Goal: Information Seeking & Learning: Learn about a topic

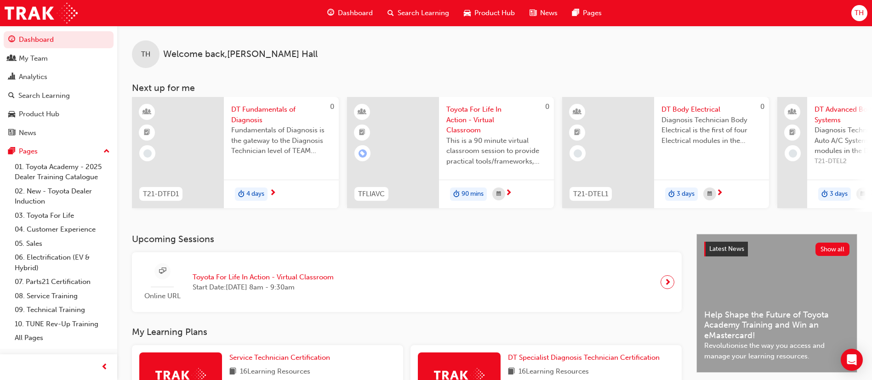
click at [414, 15] on span "Search Learning" at bounding box center [424, 13] width 52 height 11
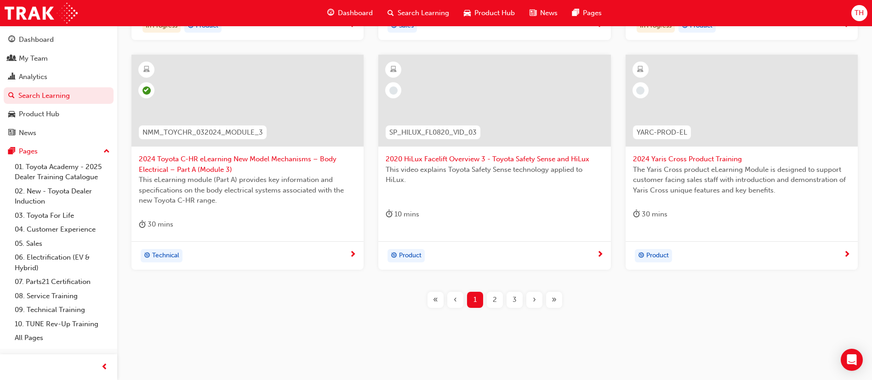
scroll to position [380, 0]
click at [495, 293] on span "2" at bounding box center [495, 298] width 4 height 11
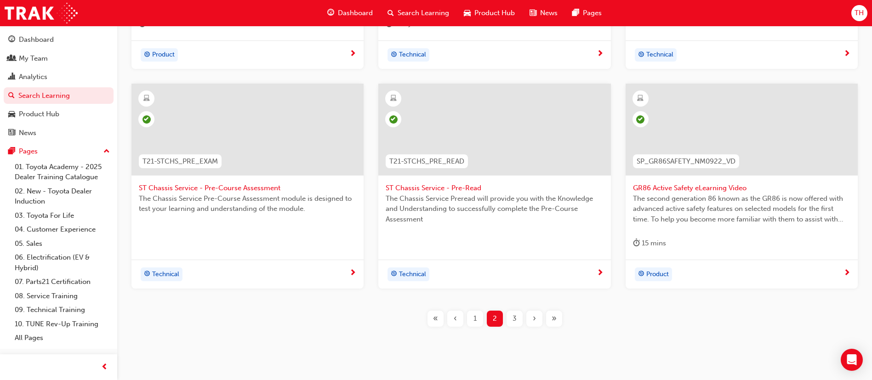
scroll to position [370, 0]
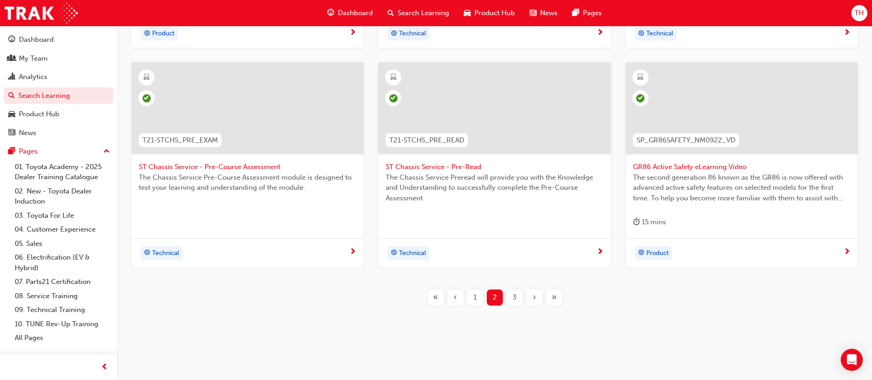
click at [511, 298] on div "3" at bounding box center [515, 298] width 16 height 16
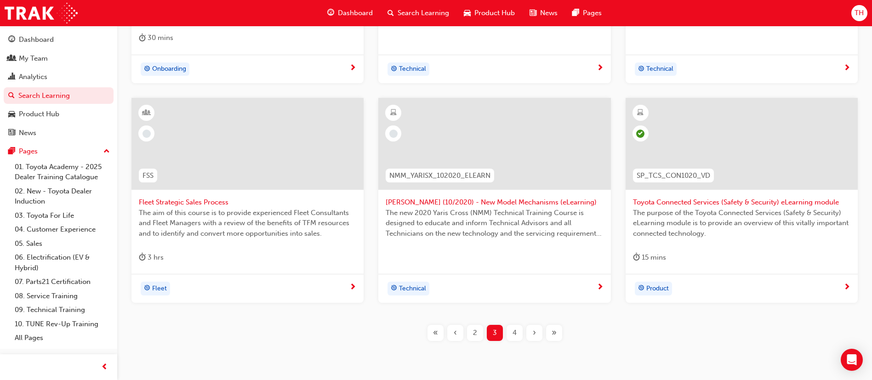
scroll to position [370, 0]
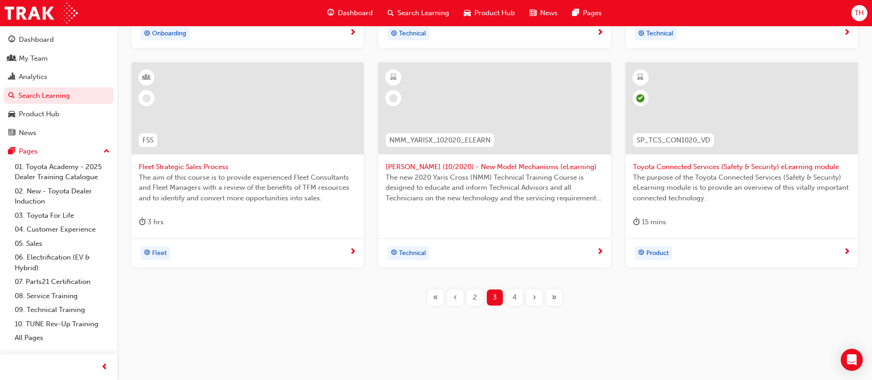
click at [513, 300] on span "4" at bounding box center [515, 298] width 4 height 11
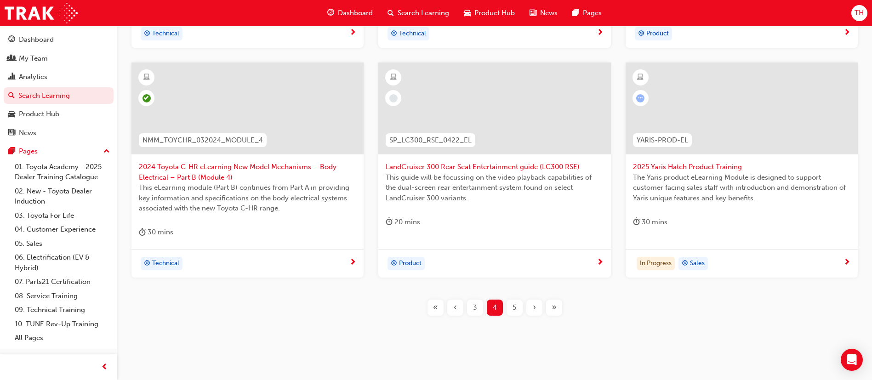
click at [515, 307] on span "5" at bounding box center [515, 308] width 4 height 11
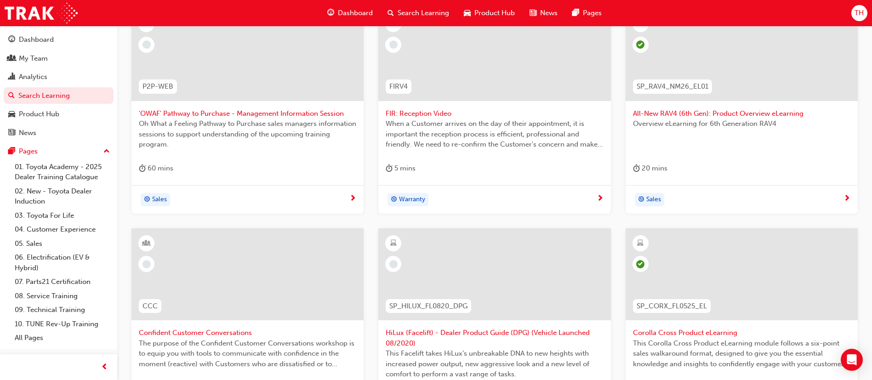
scroll to position [311, 0]
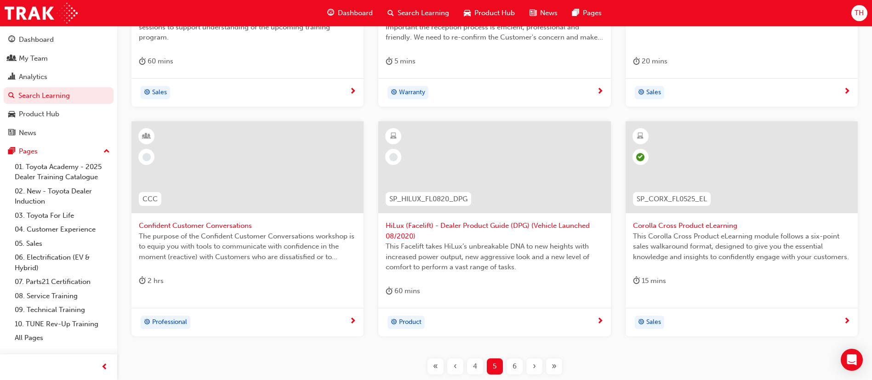
click at [518, 364] on div "6" at bounding box center [515, 367] width 16 height 16
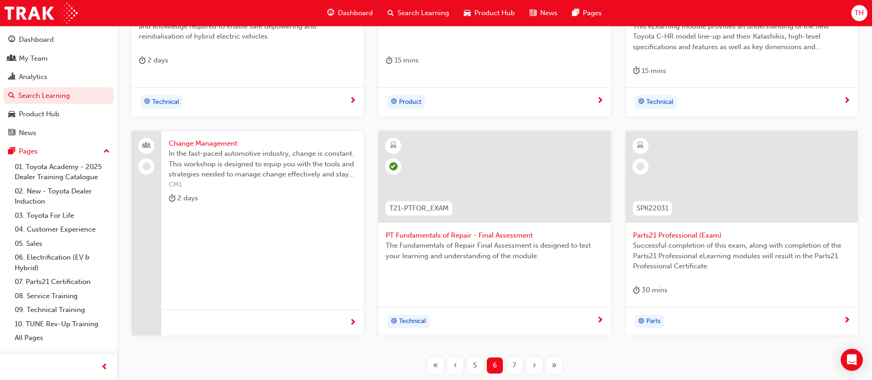
scroll to position [311, 0]
click at [515, 362] on span "7" at bounding box center [515, 367] width 4 height 11
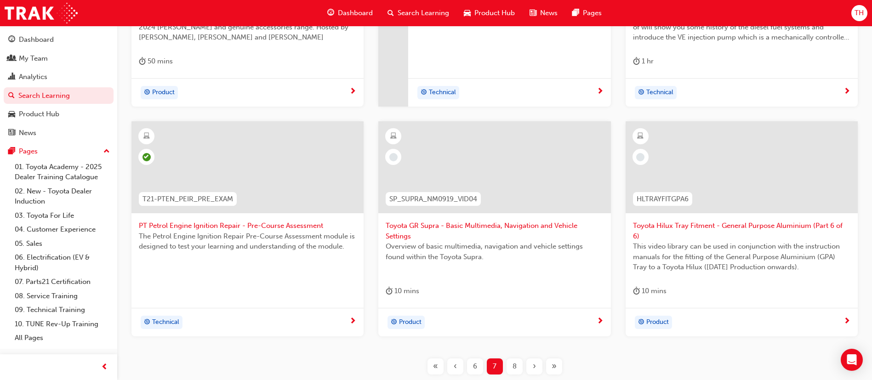
scroll to position [380, 0]
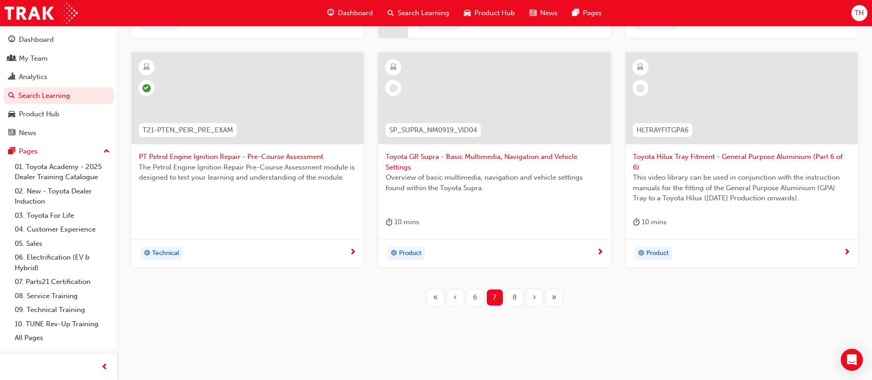
click at [515, 299] on span "8" at bounding box center [515, 298] width 4 height 11
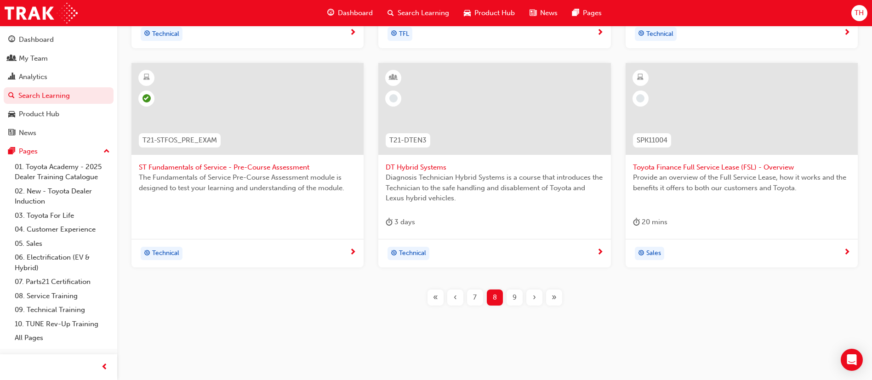
click at [471, 301] on div "7" at bounding box center [475, 298] width 16 height 16
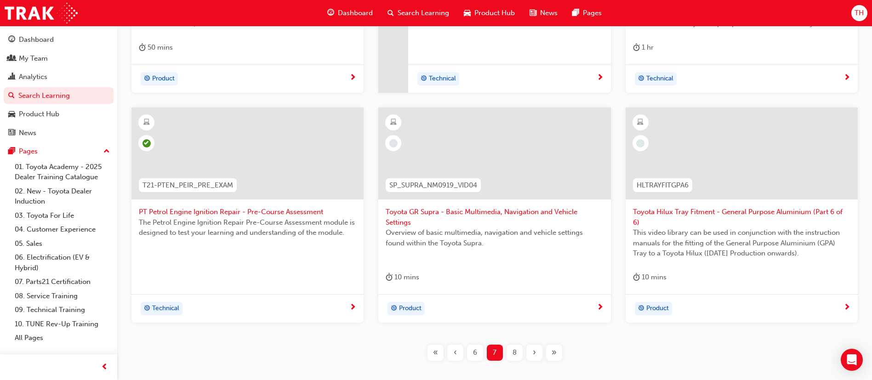
scroll to position [242, 0]
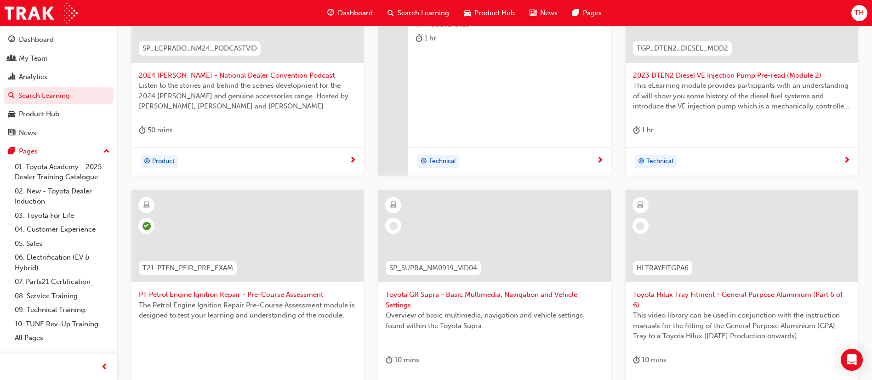
click at [482, 292] on span "Toyota GR Supra - Basic Multimedia, Navigation and Vehicle Settings" at bounding box center [495, 300] width 218 height 21
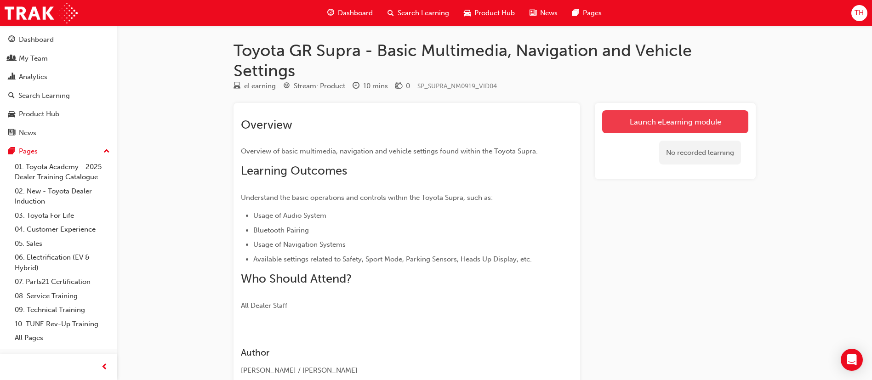
click at [678, 121] on link "Launch eLearning module" at bounding box center [676, 121] width 146 height 23
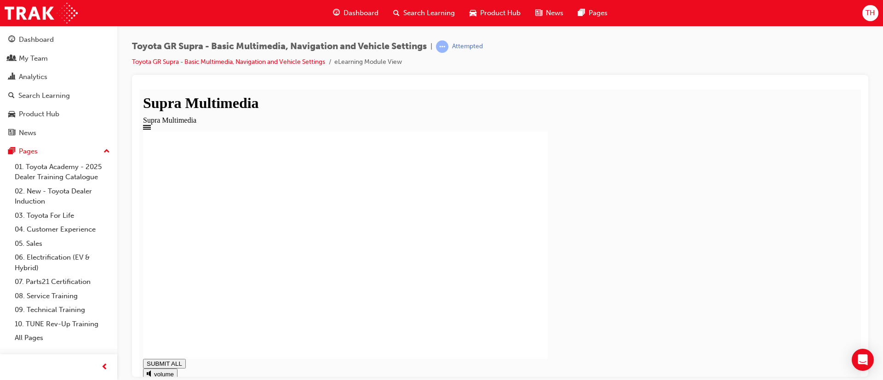
click at [533, 84] on div at bounding box center [500, 85] width 722 height 7
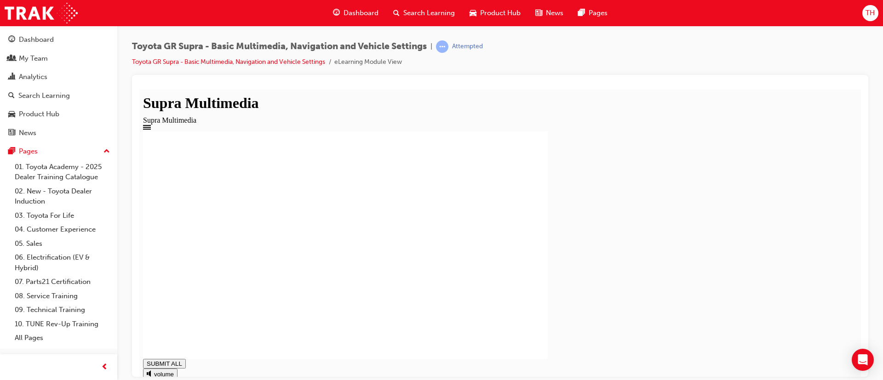
type input "1"
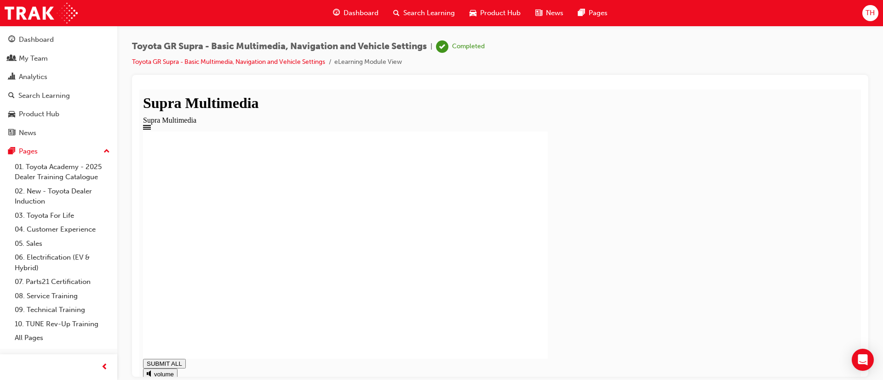
click at [75, 42] on div "Dashboard" at bounding box center [58, 39] width 101 height 11
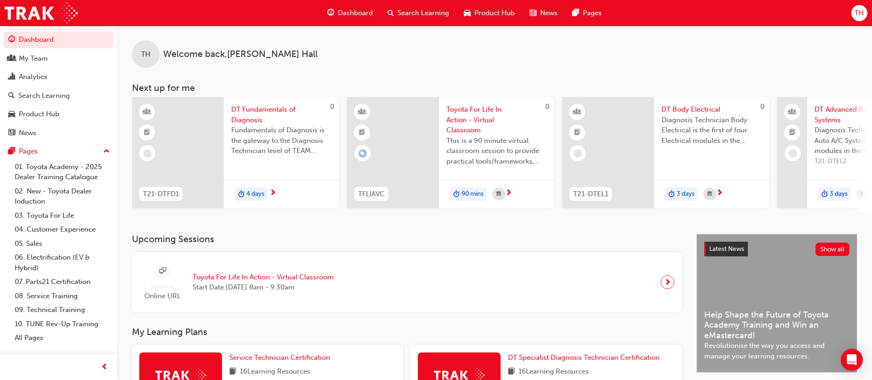
click at [425, 6] on div "Search Learning" at bounding box center [418, 13] width 76 height 19
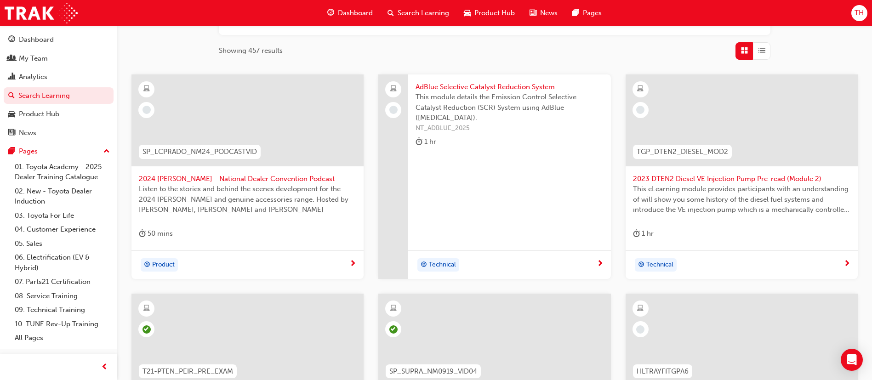
scroll to position [138, 0]
click at [864, 17] on span "TH" at bounding box center [859, 13] width 9 height 11
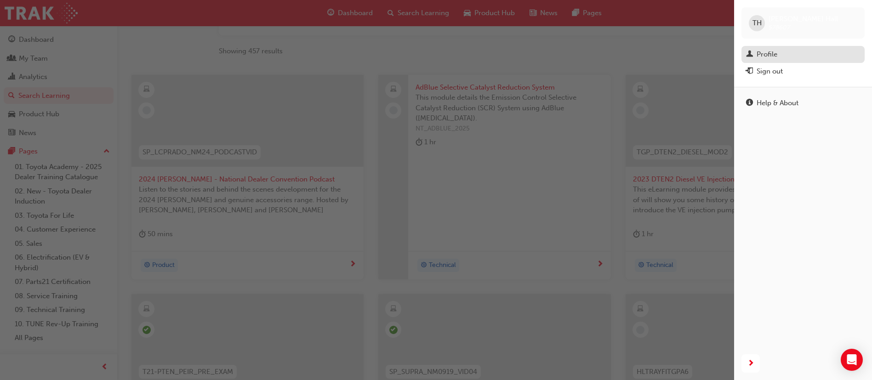
click at [804, 52] on div "Profile" at bounding box center [803, 54] width 114 height 11
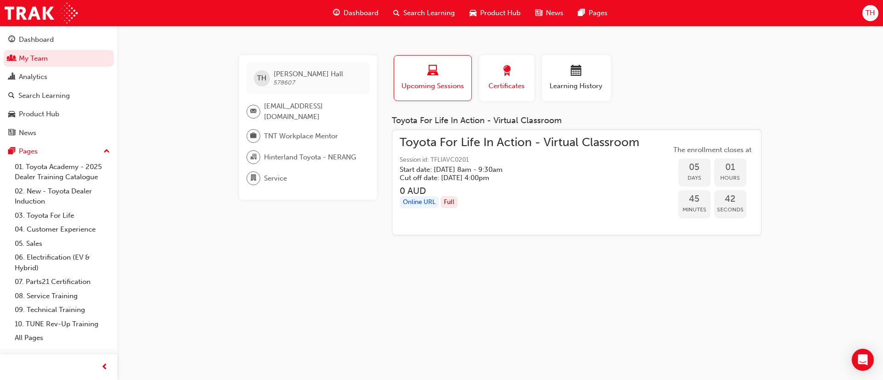
click at [517, 74] on div "button" at bounding box center [506, 72] width 41 height 14
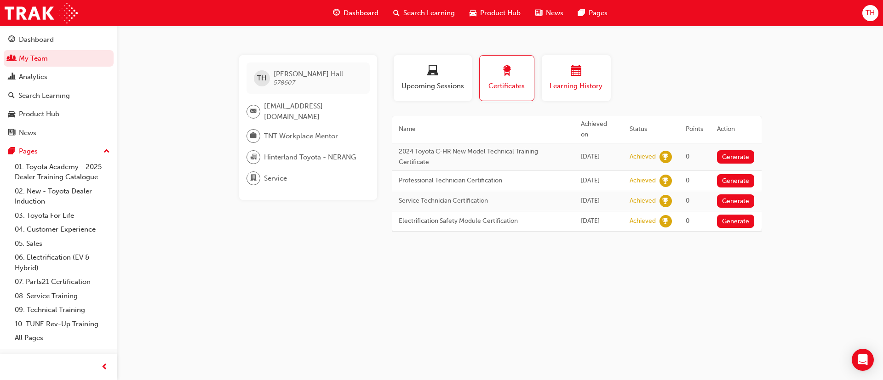
click at [587, 79] on div "Learning History" at bounding box center [576, 78] width 55 height 26
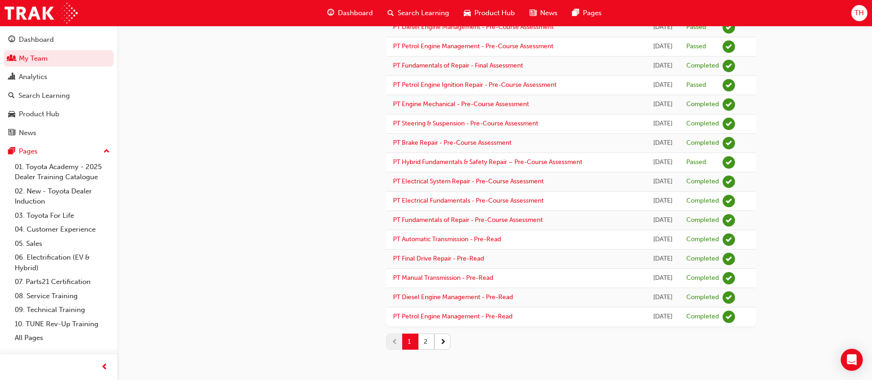
scroll to position [995, 0]
click at [434, 344] on button "2" at bounding box center [427, 342] width 16 height 16
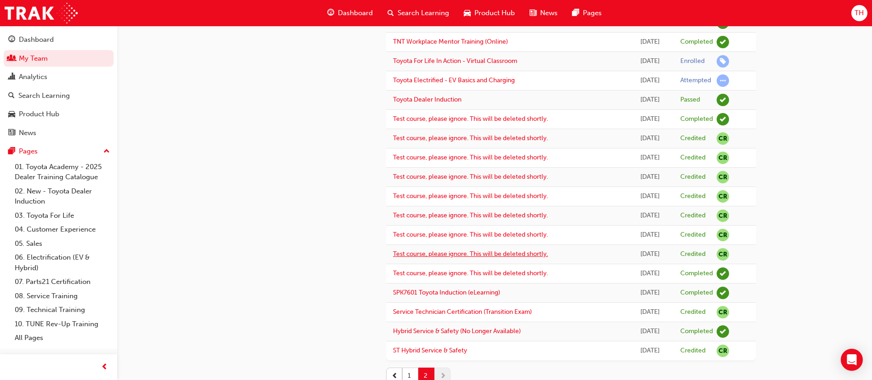
scroll to position [562, 0]
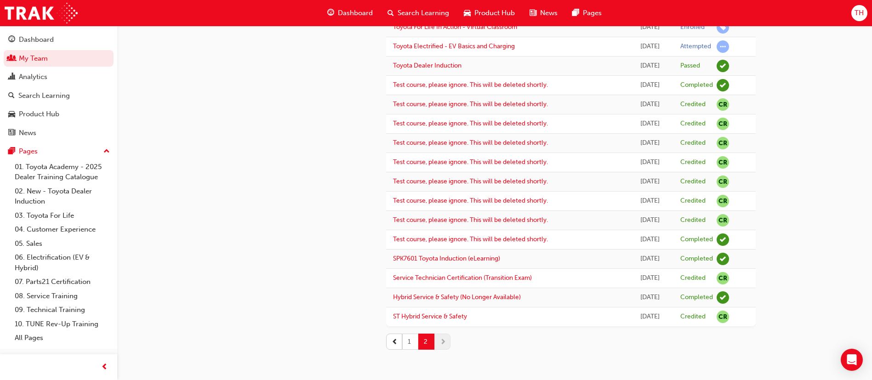
click at [416, 344] on button "1" at bounding box center [410, 342] width 16 height 16
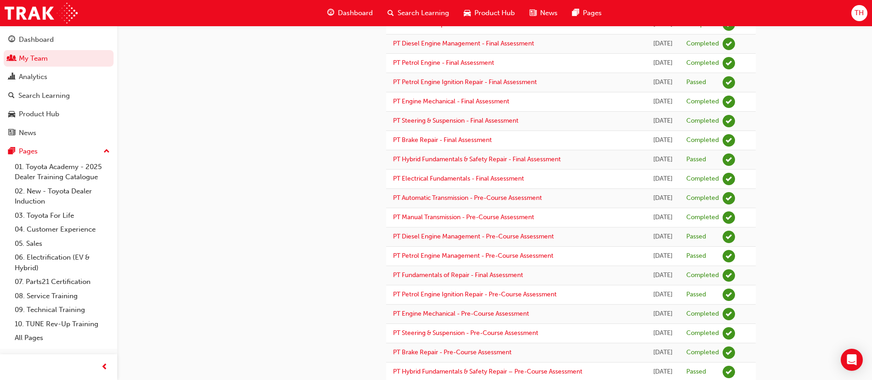
click at [432, 12] on span "Search Learning" at bounding box center [424, 13] width 52 height 11
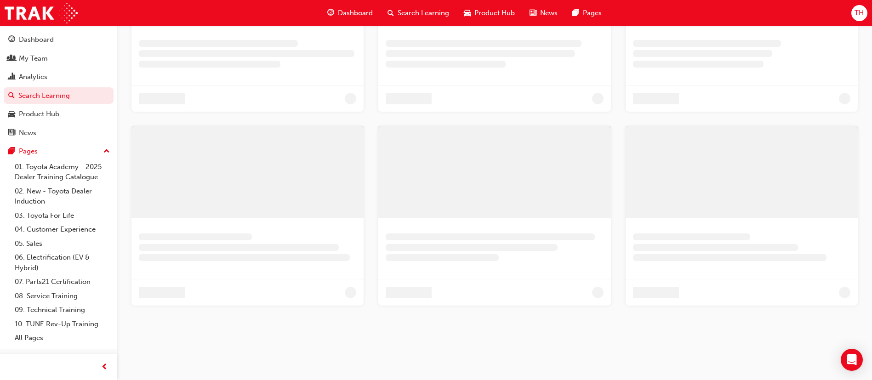
scroll to position [380, 0]
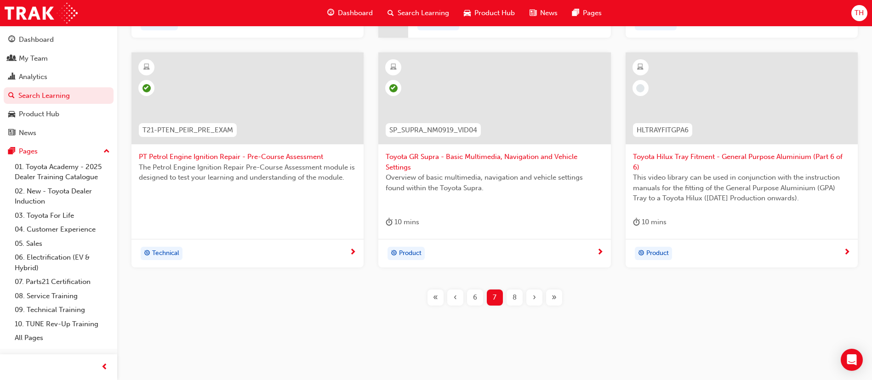
click at [517, 304] on div "8" at bounding box center [515, 298] width 16 height 16
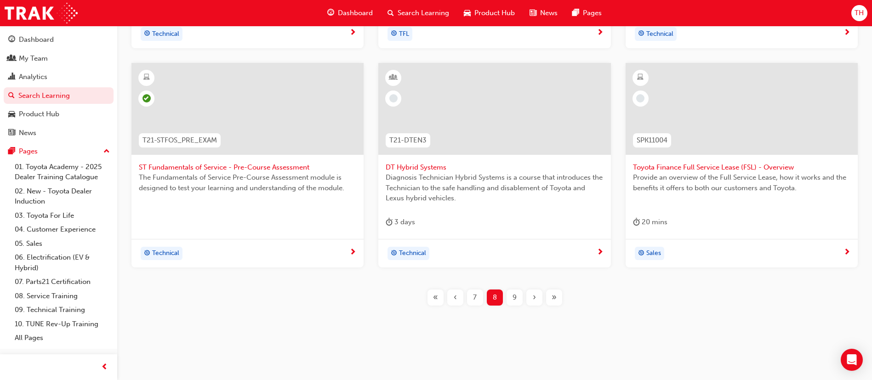
click at [518, 299] on div "9" at bounding box center [515, 298] width 16 height 16
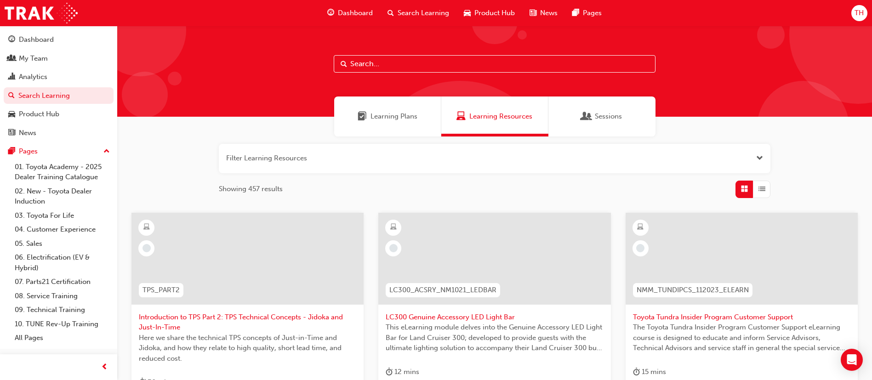
click at [381, 125] on div "Learning Plans" at bounding box center [387, 117] width 107 height 40
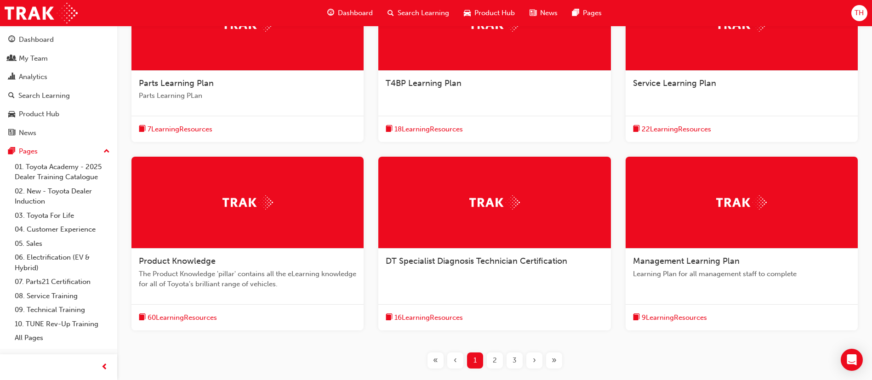
scroll to position [276, 0]
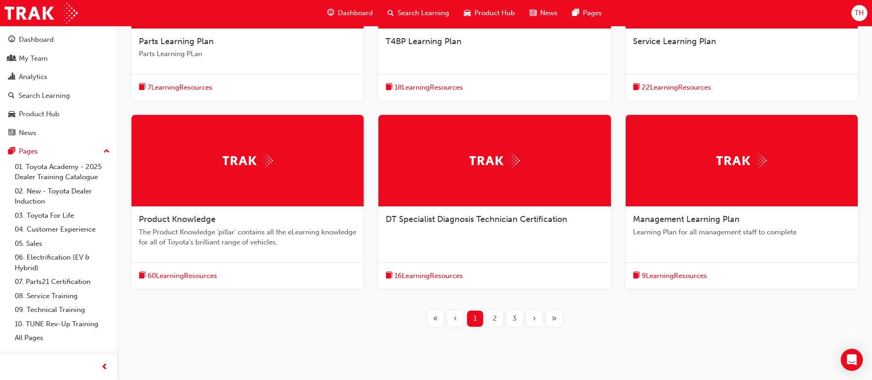
click at [711, 227] on span "Learning Plan for all management staff to complete" at bounding box center [742, 232] width 218 height 11
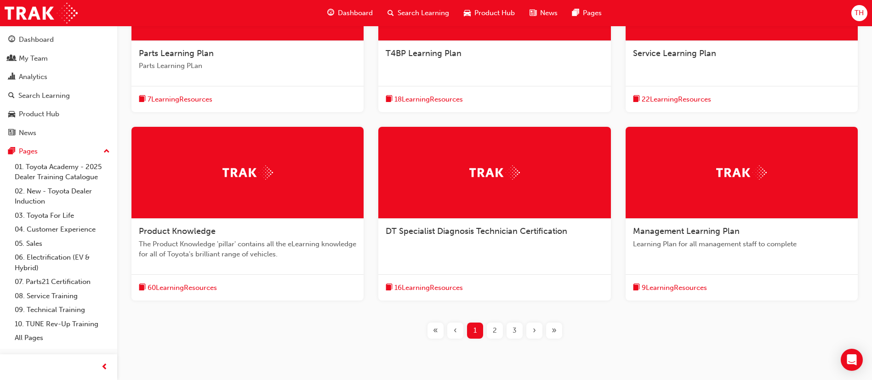
scroll to position [276, 0]
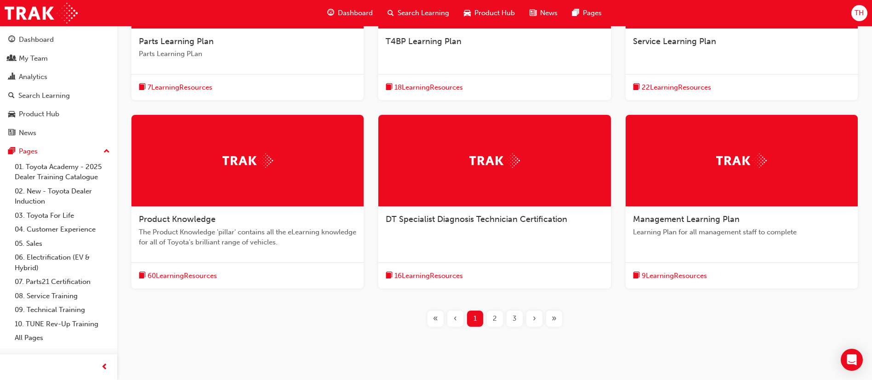
click at [499, 318] on div "2" at bounding box center [495, 319] width 16 height 16
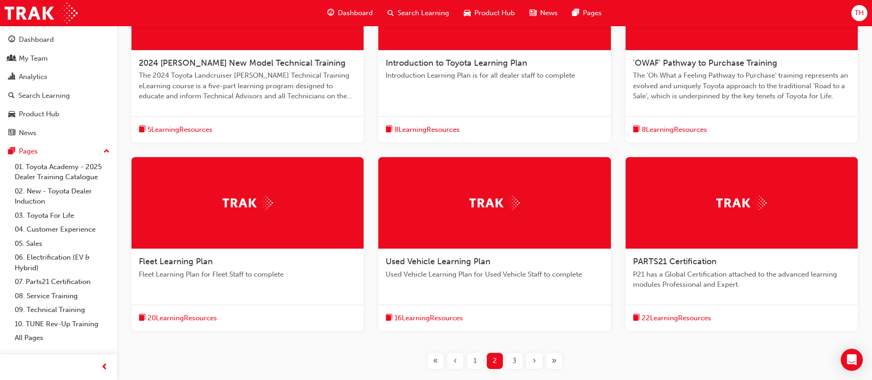
scroll to position [276, 0]
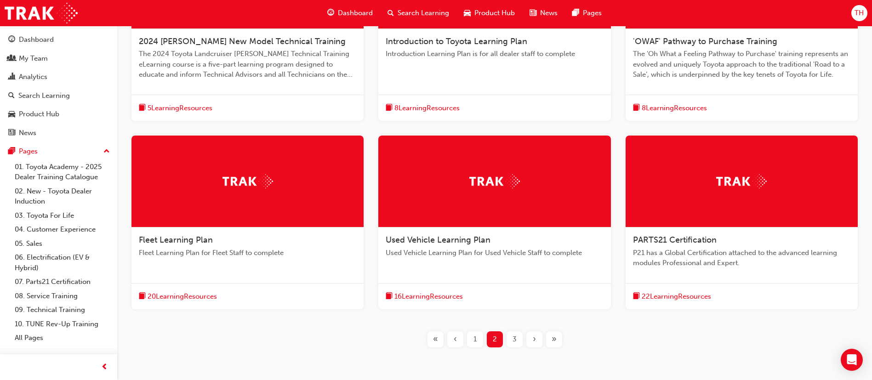
click at [509, 339] on div "3" at bounding box center [515, 340] width 16 height 16
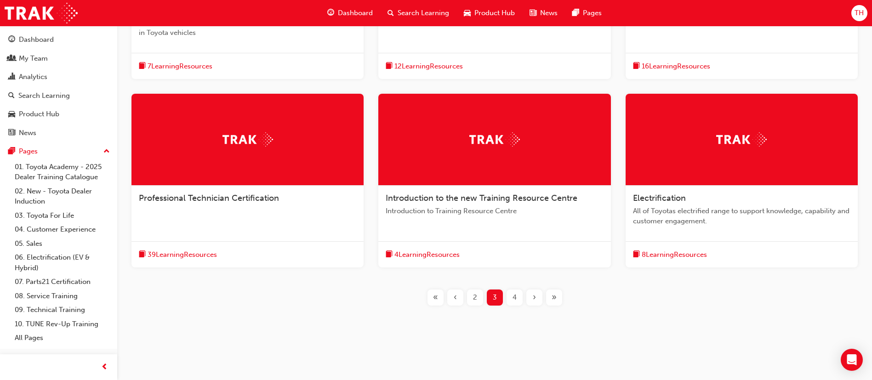
scroll to position [249, 0]
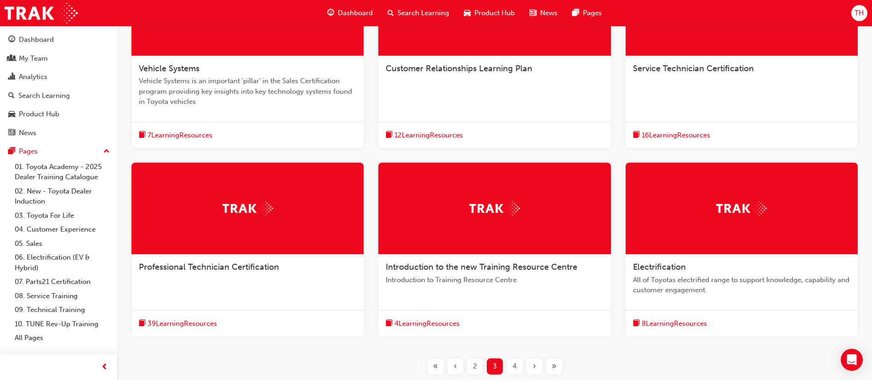
click at [677, 266] on span "Electrification" at bounding box center [659, 267] width 53 height 10
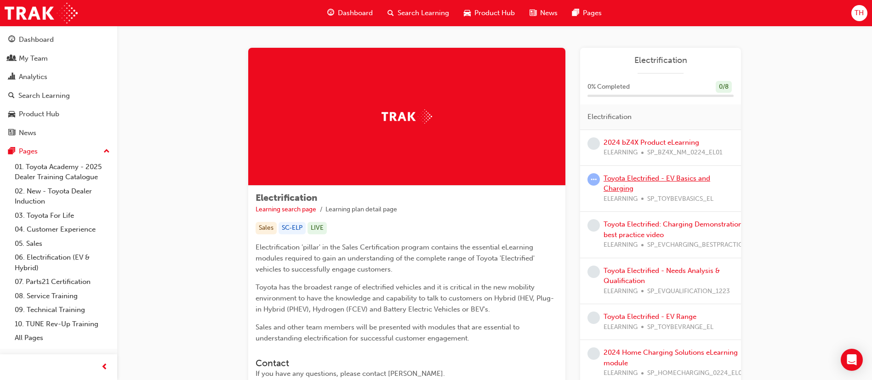
click at [646, 178] on link "Toyota Electrified - EV Basics and Charging" at bounding box center [657, 183] width 107 height 19
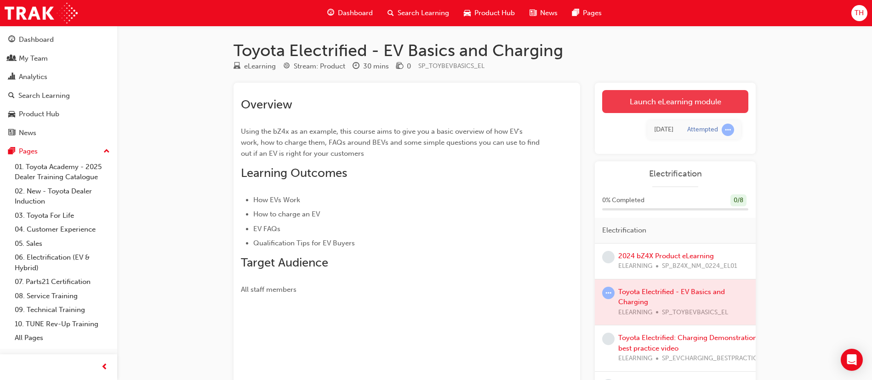
click at [671, 92] on link "Launch eLearning module" at bounding box center [676, 101] width 146 height 23
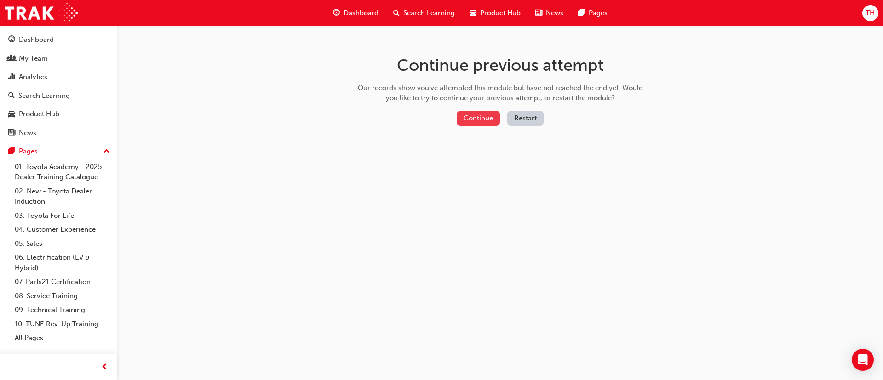
click at [476, 120] on button "Continue" at bounding box center [478, 118] width 43 height 15
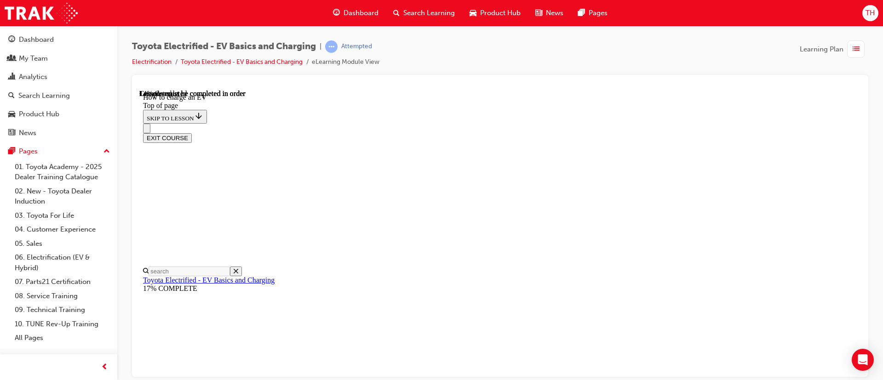
scroll to position [304, 0]
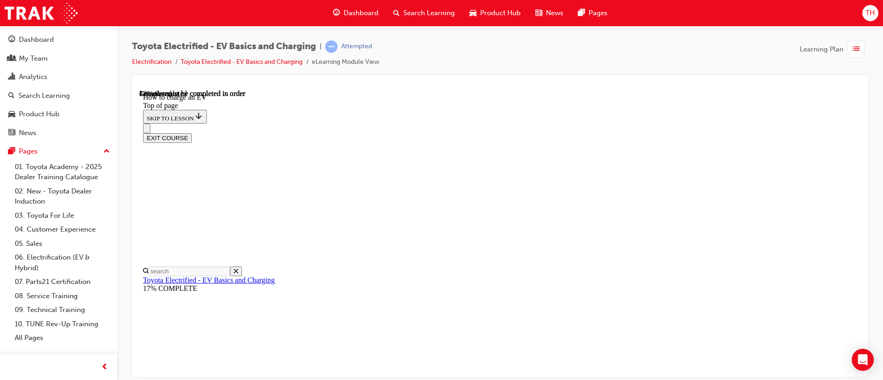
scroll to position [1794, 0]
